Goal: Information Seeking & Learning: Learn about a topic

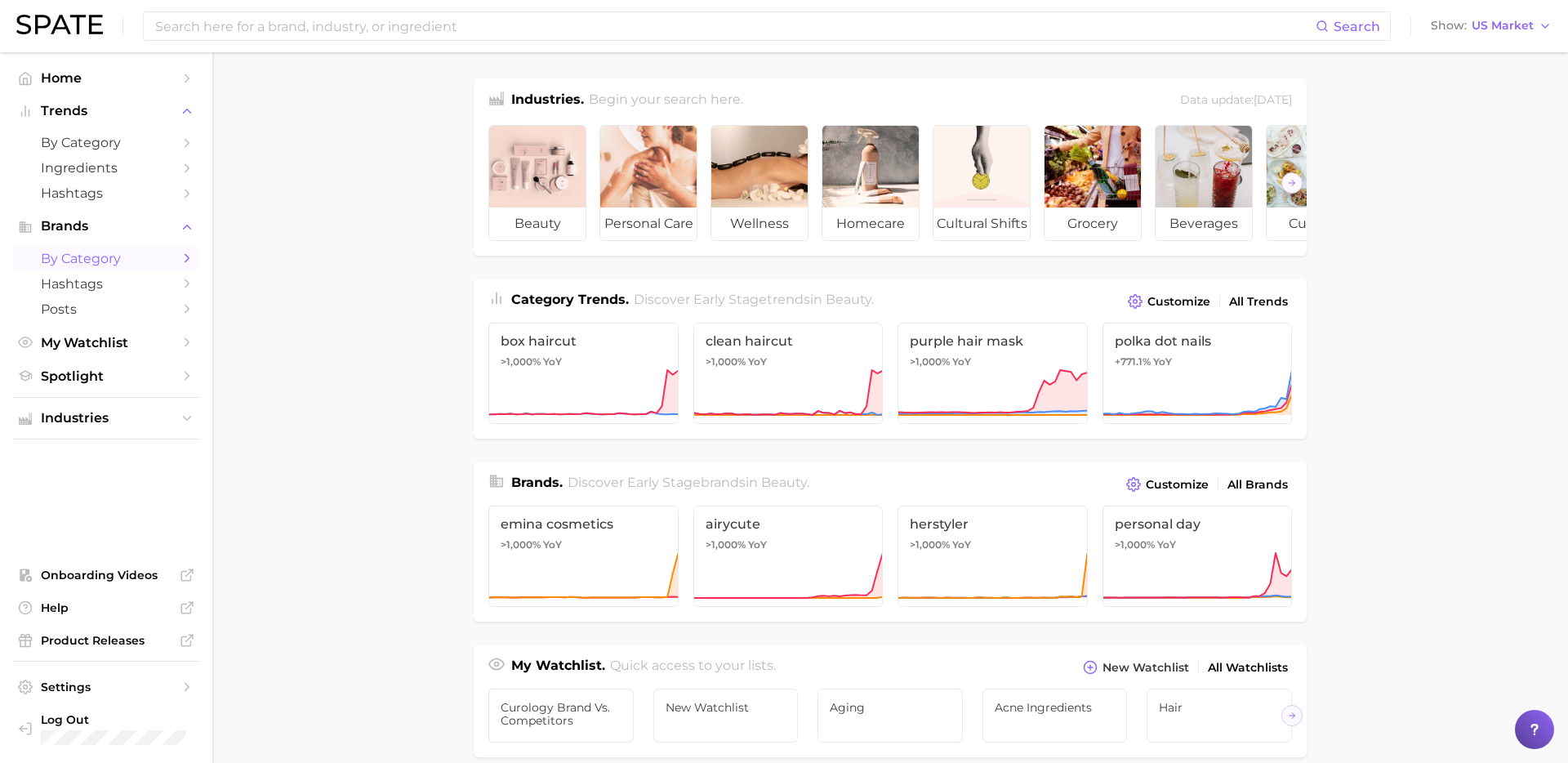
click at [126, 268] on link "by Category" at bounding box center [106, 259] width 186 height 25
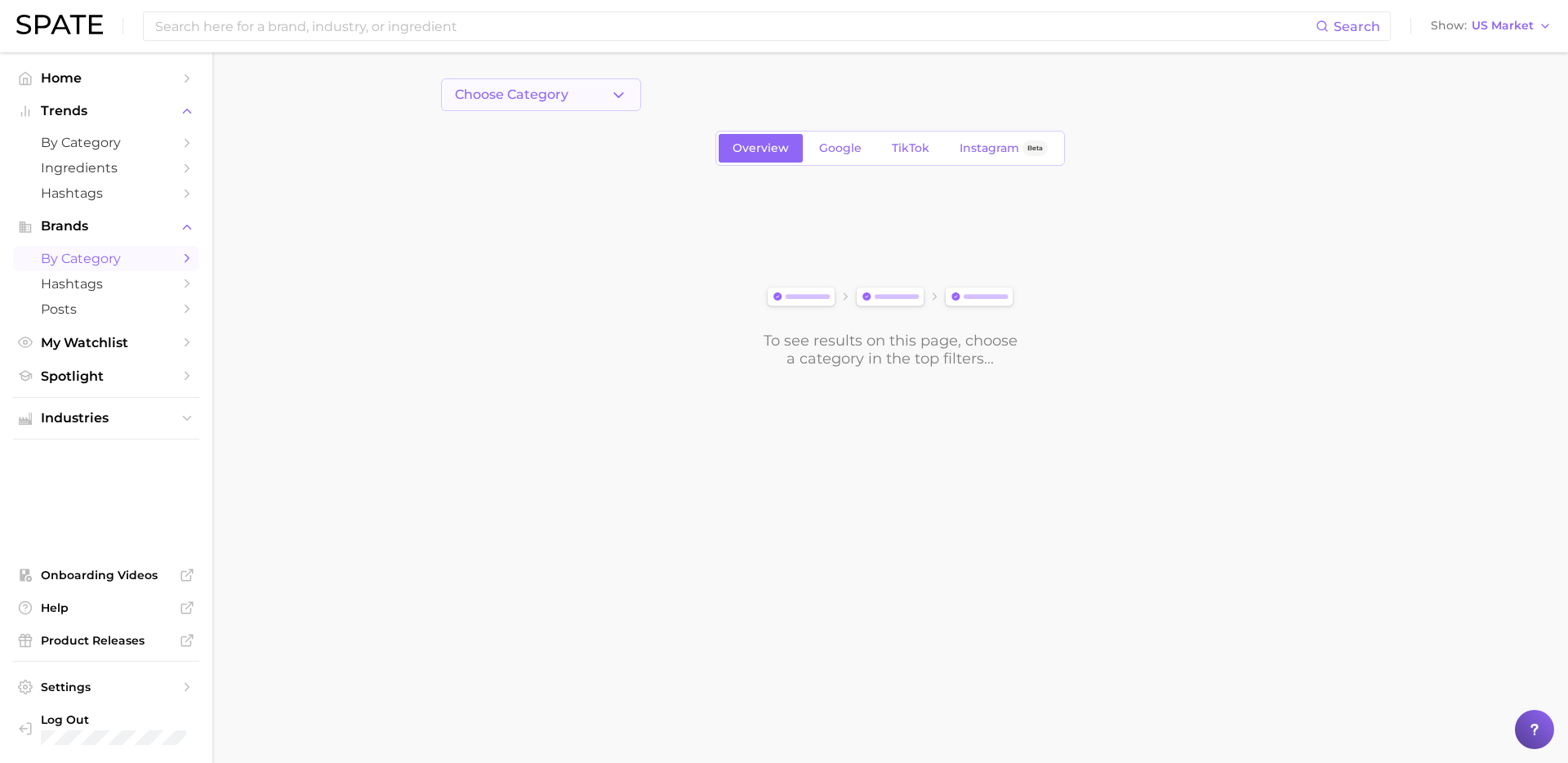
click at [576, 102] on button "Choose Category" at bounding box center [541, 95] width 201 height 33
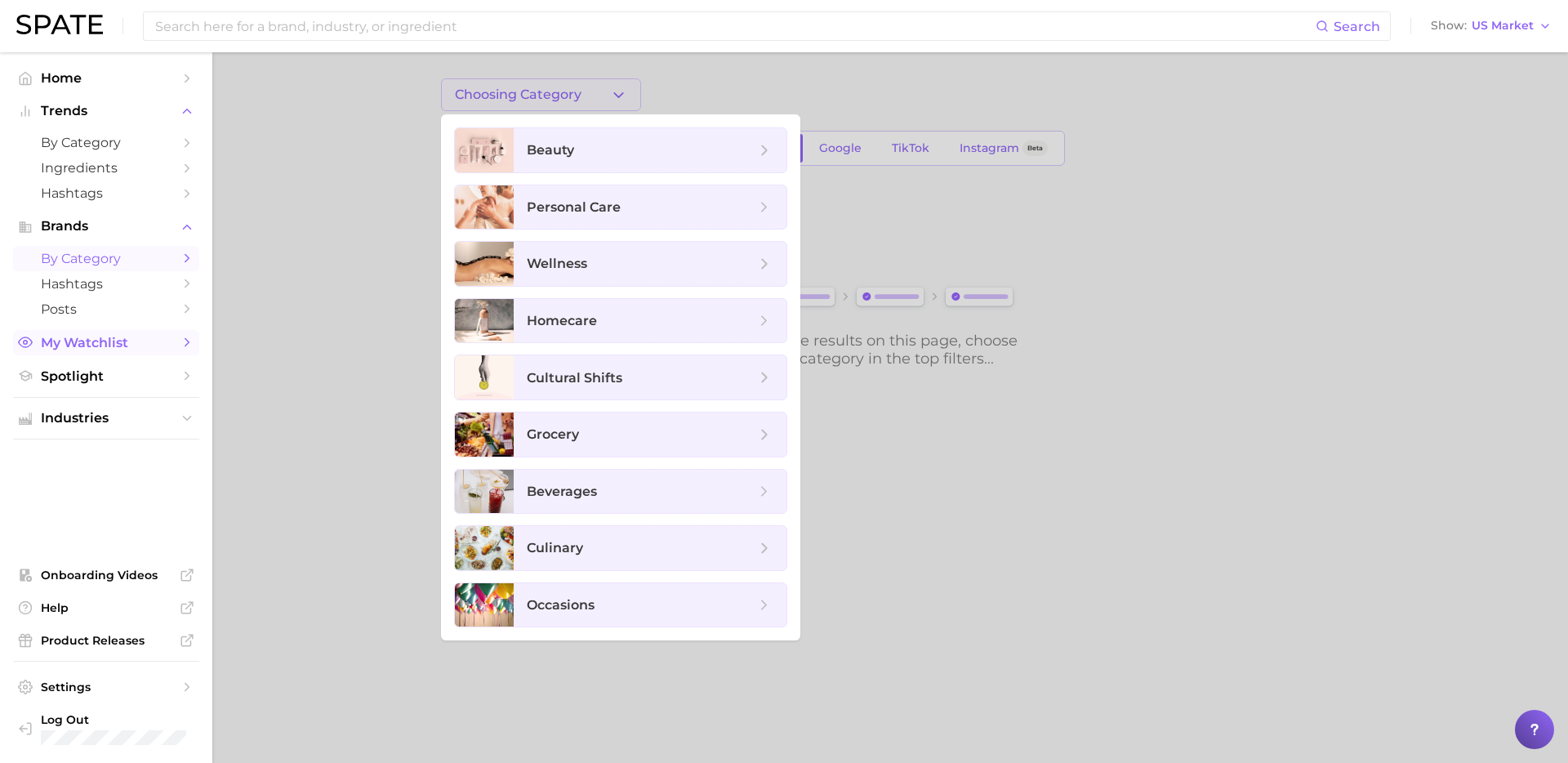
click at [77, 348] on span "My Watchlist" at bounding box center [106, 343] width 131 height 16
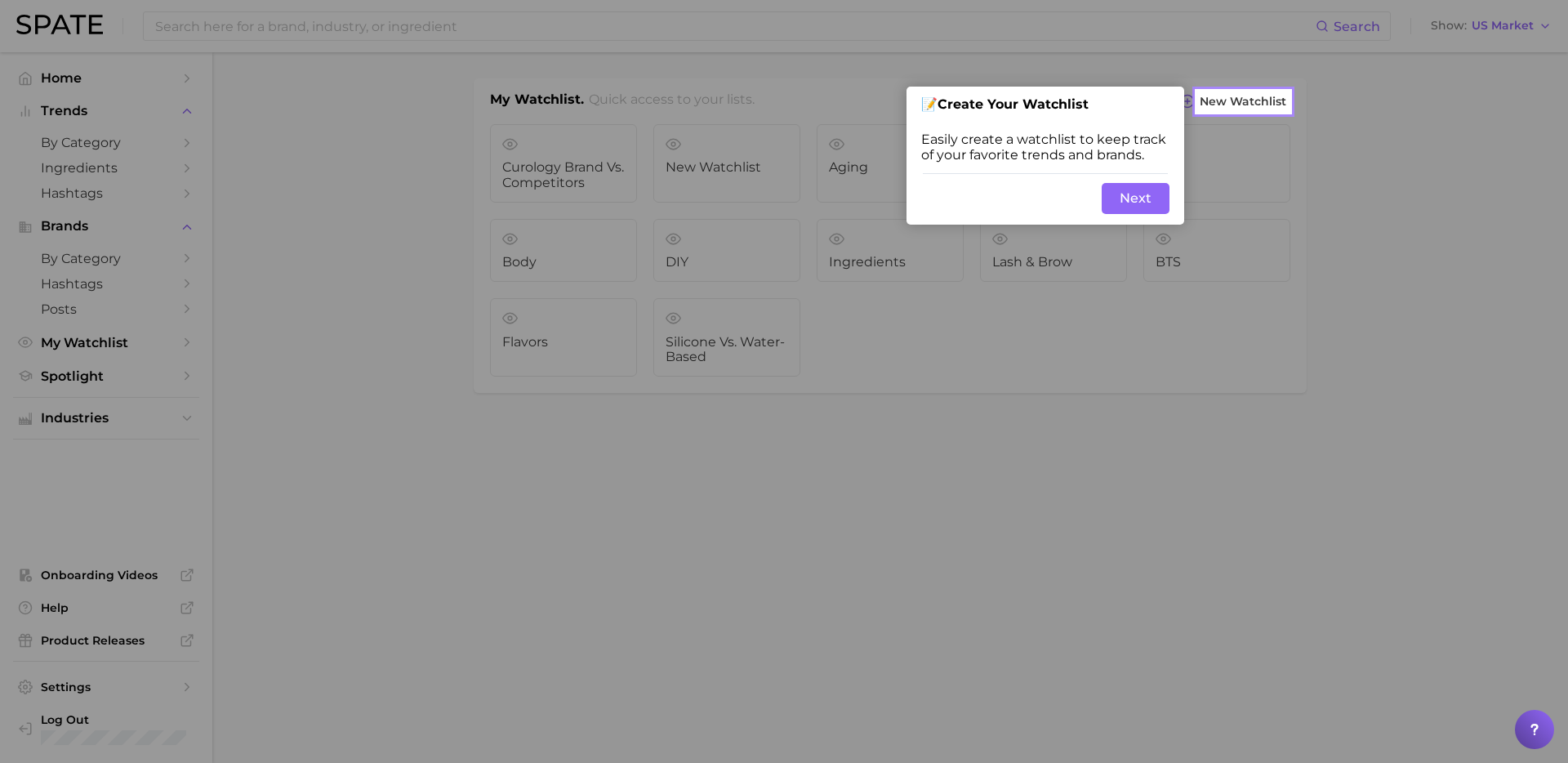
click at [82, 372] on div at bounding box center [598, 381] width 1197 height 763
click at [78, 379] on div at bounding box center [598, 381] width 1197 height 763
click at [1127, 199] on button "Next" at bounding box center [1136, 199] width 68 height 31
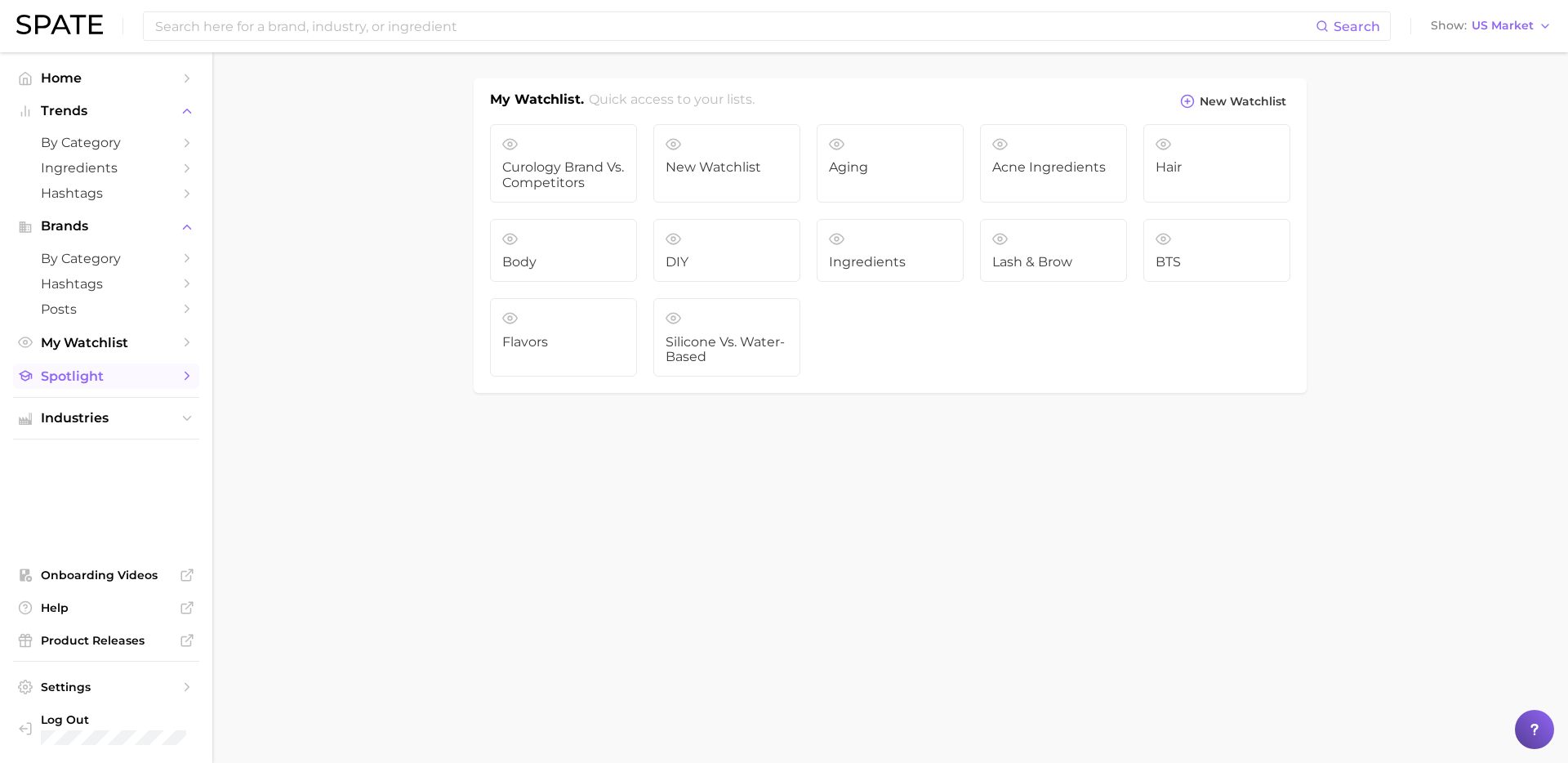
click at [147, 388] on link "Spotlight" at bounding box center [106, 376] width 186 height 25
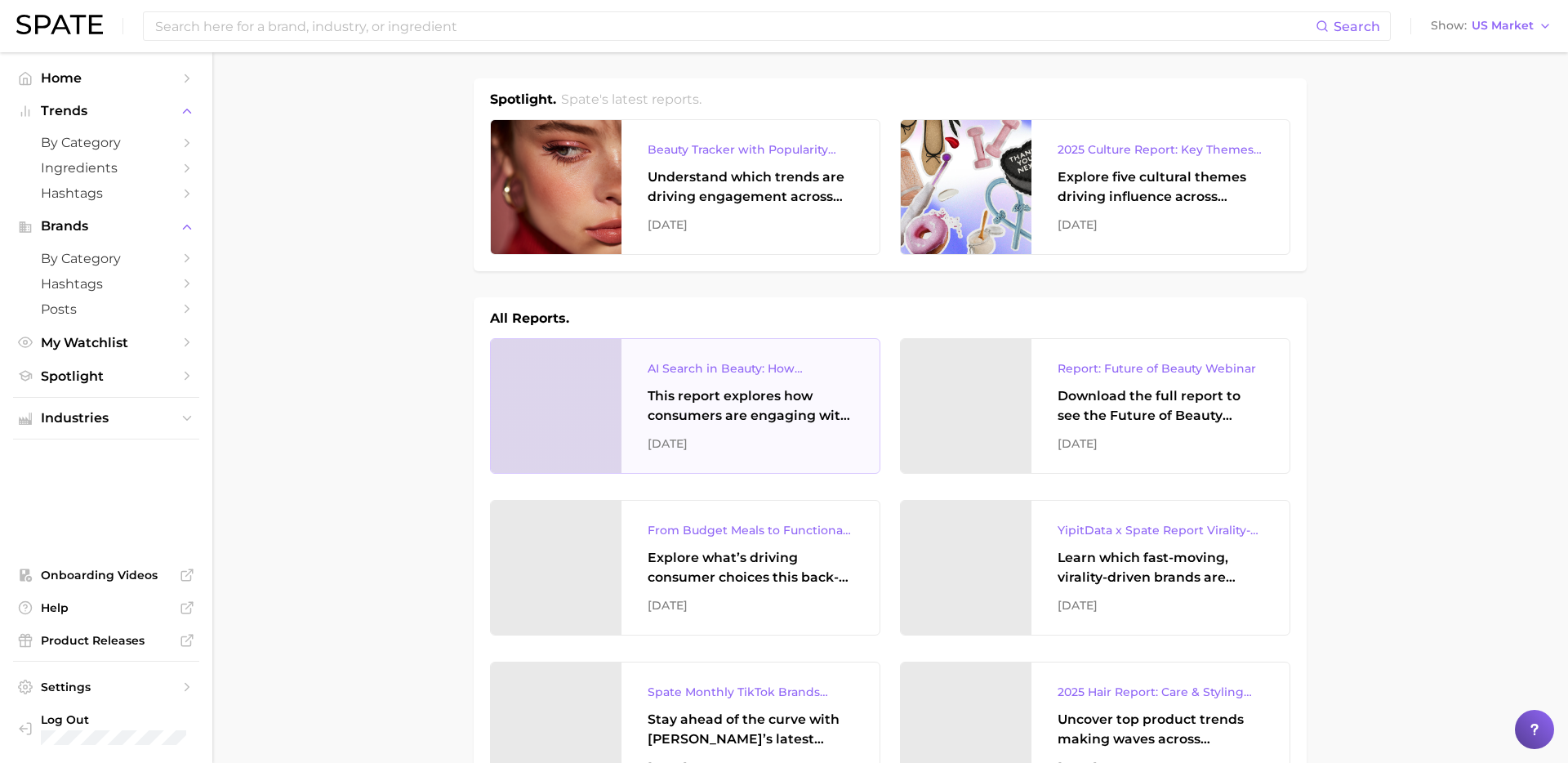
click at [781, 397] on div "This report explores how consumers are engaging with AI-powered search tools — …" at bounding box center [750, 406] width 205 height 39
